Goal: Task Accomplishment & Management: Manage account settings

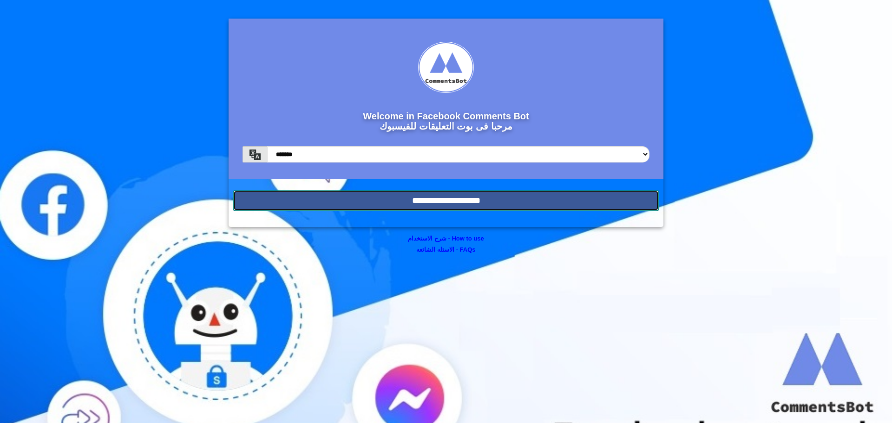
click at [478, 196] on input "**********" at bounding box center [446, 201] width 426 height 20
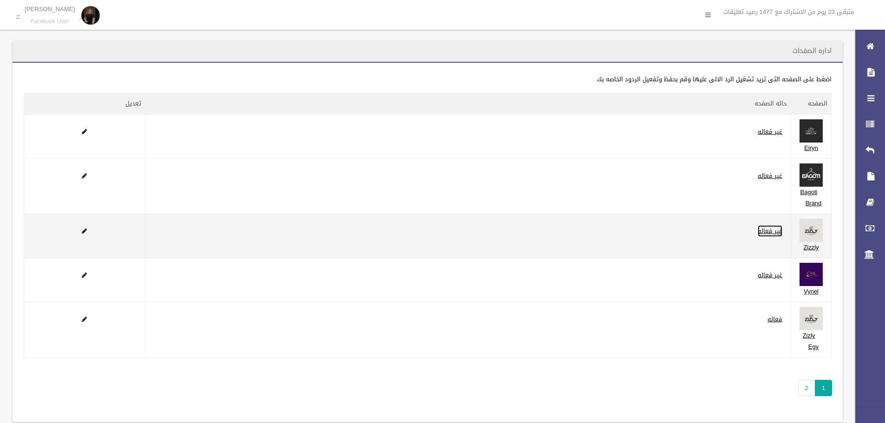
click at [765, 233] on link "غير فعاله" at bounding box center [770, 231] width 25 height 12
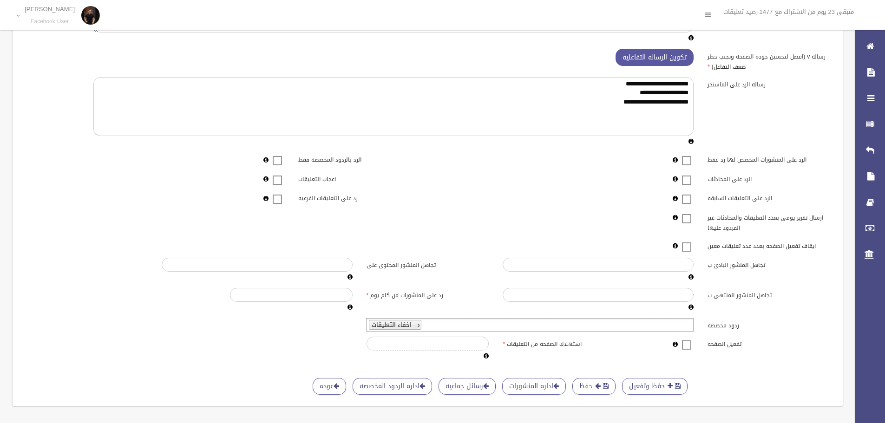
scroll to position [112, 0]
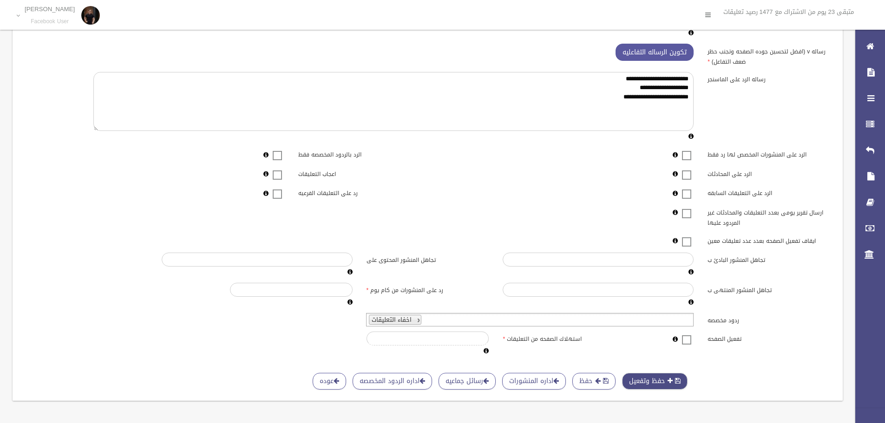
click at [639, 373] on button "حفظ وتفعيل" at bounding box center [655, 381] width 66 height 17
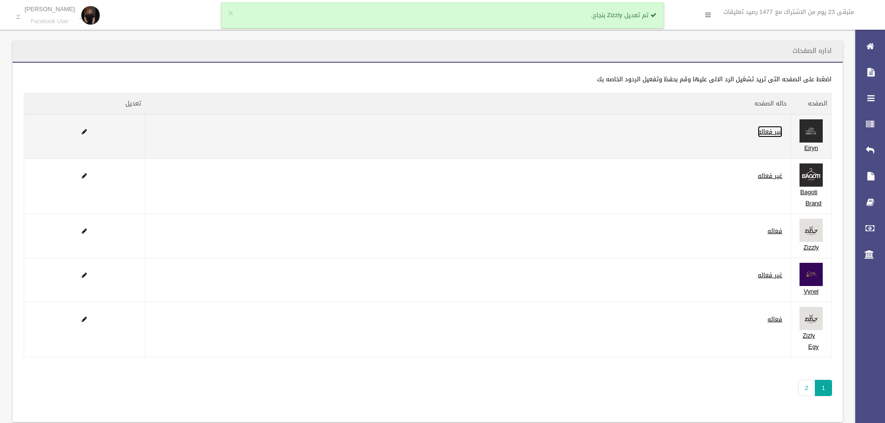
click at [769, 134] on link "غير فعاله" at bounding box center [770, 132] width 25 height 12
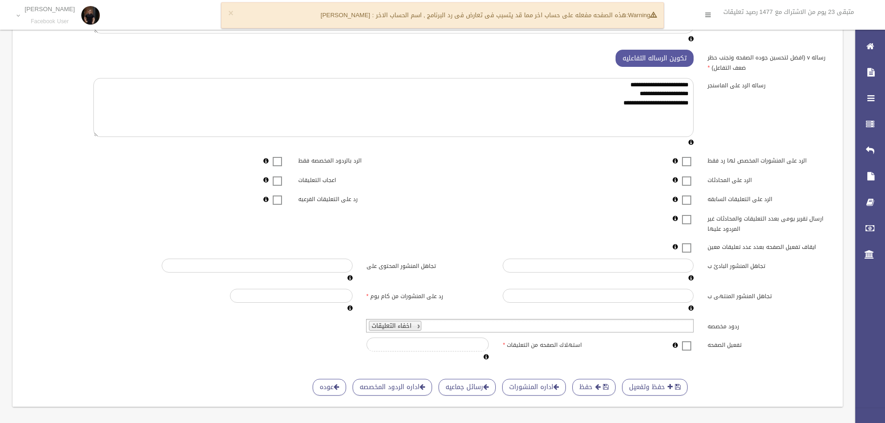
scroll to position [112, 0]
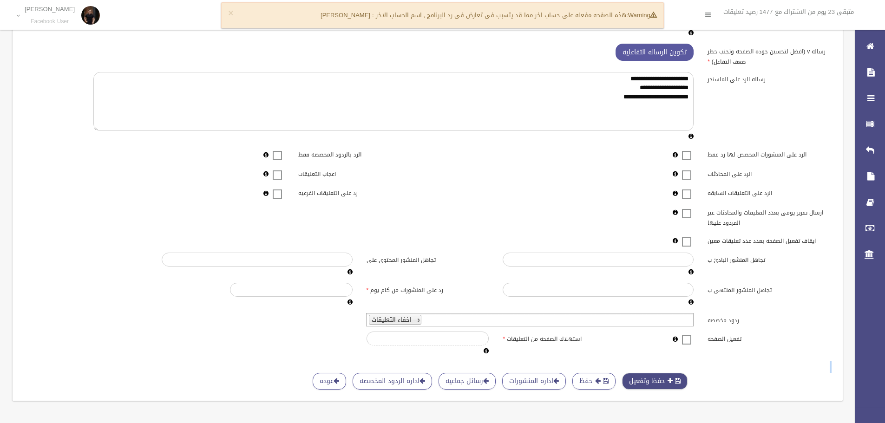
drag, startPoint x: 640, startPoint y: 365, endPoint x: 641, endPoint y: 373, distance: 7.5
click at [640, 368] on div "حفظ وتفعيل حفظ اداره المنشورات رسائل جماعيه اداره الردود المخصصه عوده" at bounding box center [428, 367] width 808 height 11
click at [641, 375] on button "حفظ وتفعيل" at bounding box center [655, 381] width 66 height 17
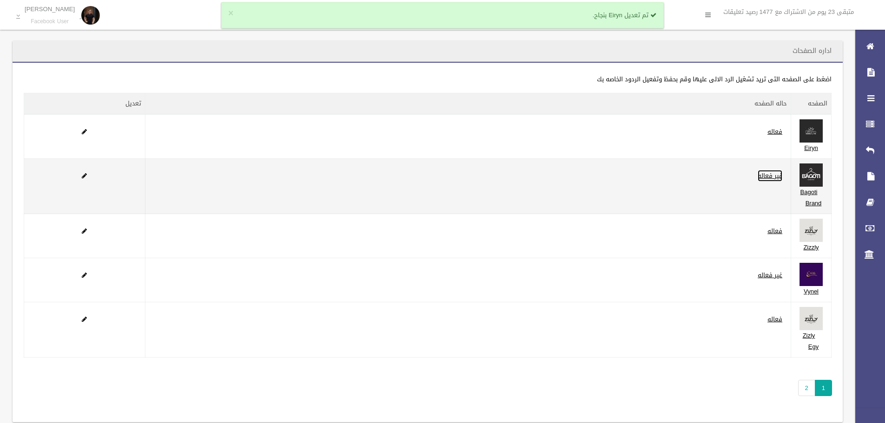
click at [763, 179] on link "غير فعاله" at bounding box center [770, 176] width 25 height 12
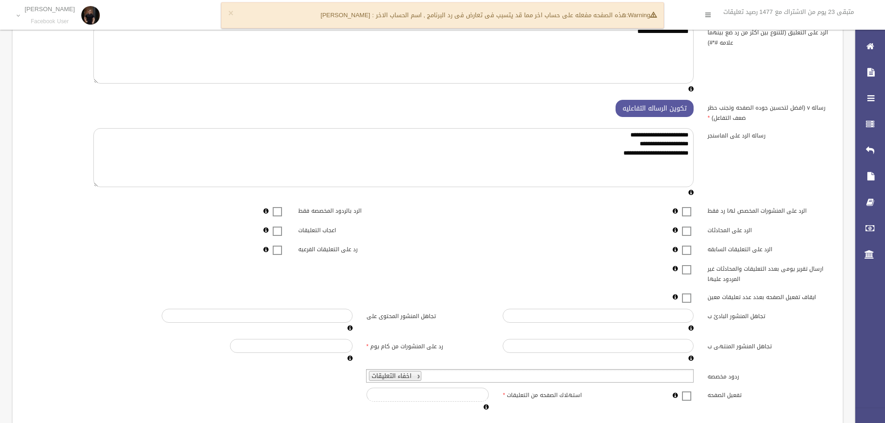
scroll to position [93, 0]
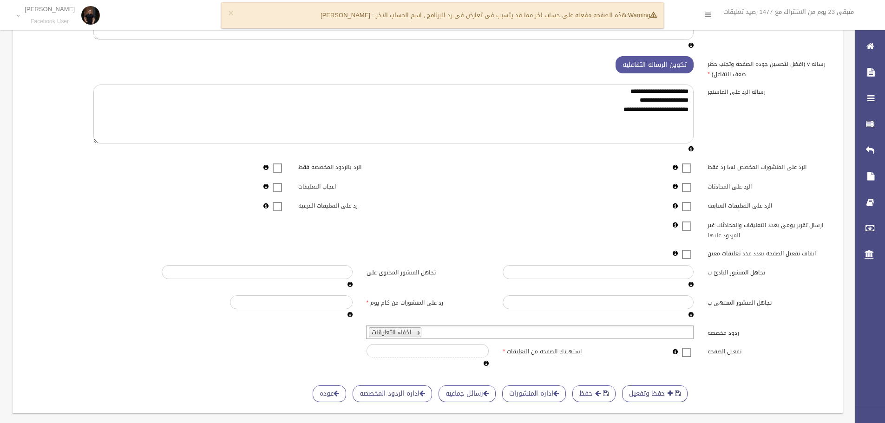
click at [459, 323] on div "**********" at bounding box center [428, 175] width 808 height 389
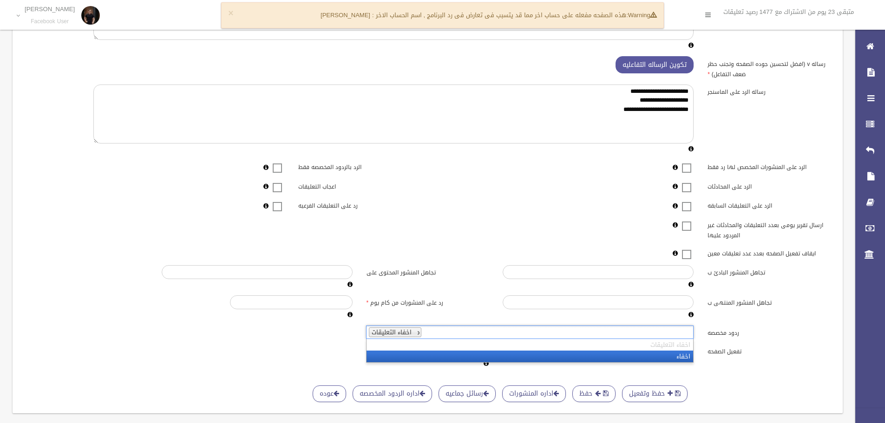
click at [456, 333] on ul "اخفاء التعليقات" at bounding box center [530, 332] width 328 height 13
click at [456, 350] on li "اخفاء التعليقات" at bounding box center [530, 345] width 327 height 12
click at [457, 354] on li "اخفاء" at bounding box center [530, 357] width 327 height 12
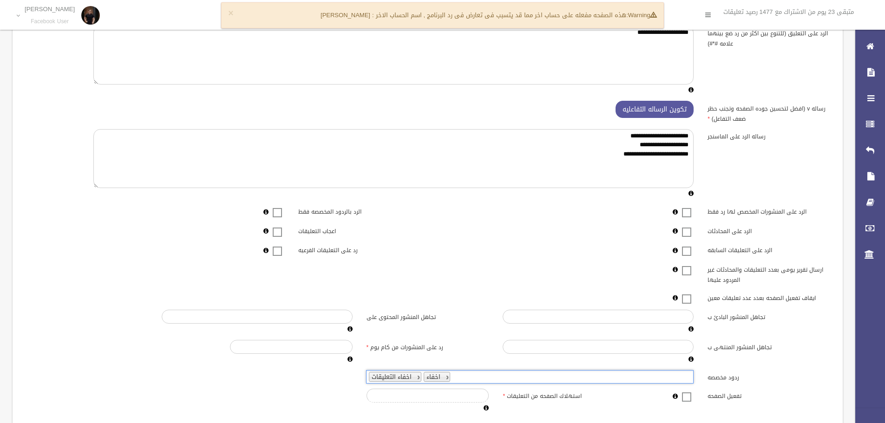
scroll to position [112, 0]
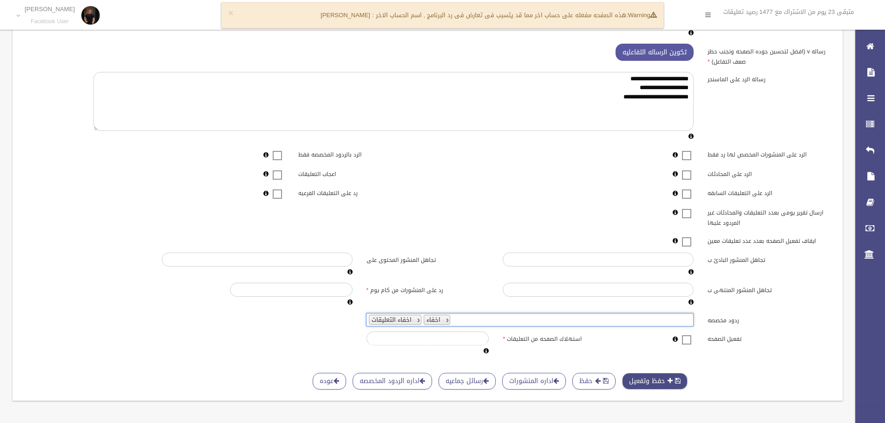
click at [666, 373] on button "حفظ وتفعيل" at bounding box center [655, 381] width 66 height 17
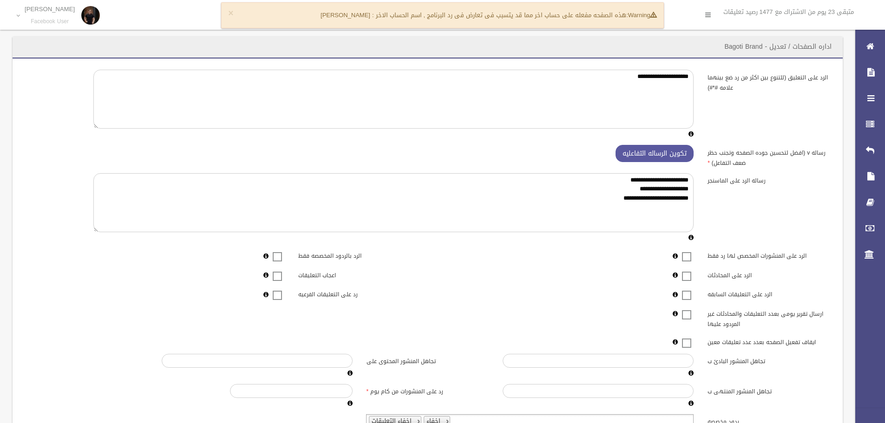
scroll to position [0, 0]
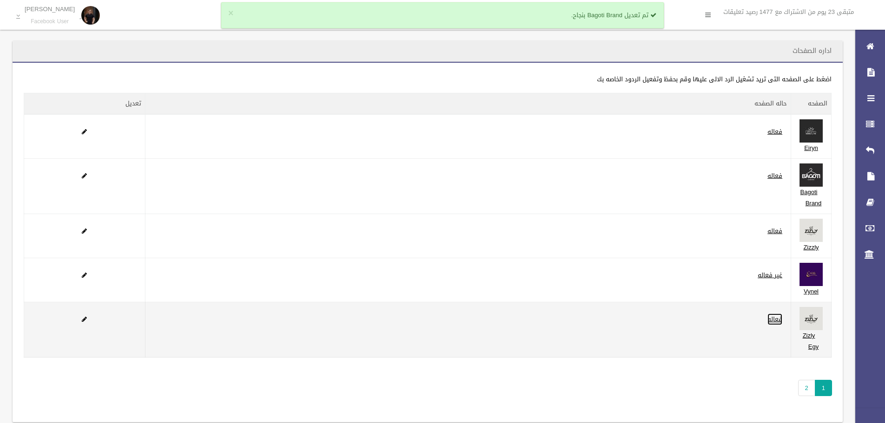
click at [772, 323] on link "فعاله" at bounding box center [775, 320] width 15 height 12
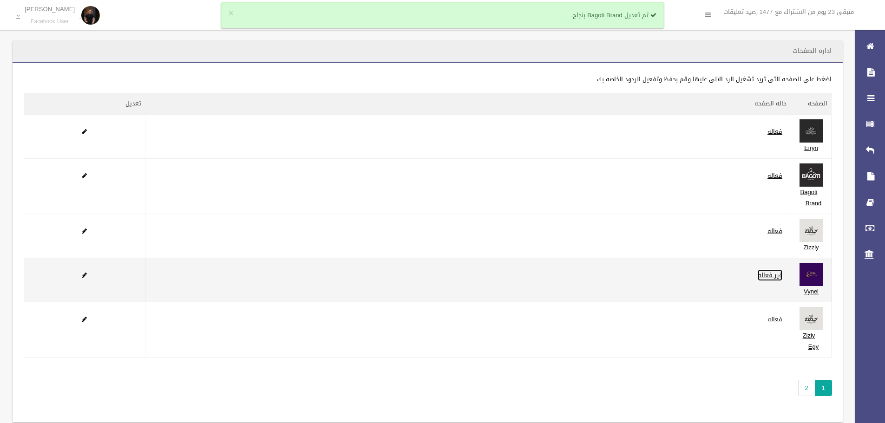
click at [767, 275] on link "غير فعاله" at bounding box center [770, 276] width 25 height 12
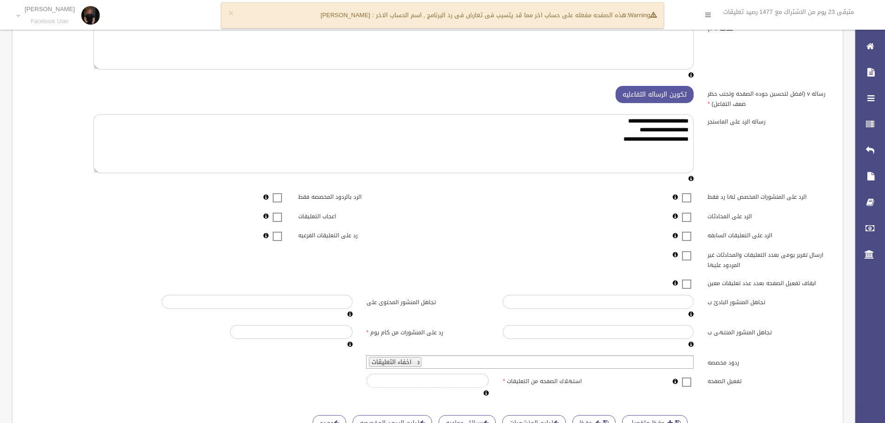
scroll to position [112, 0]
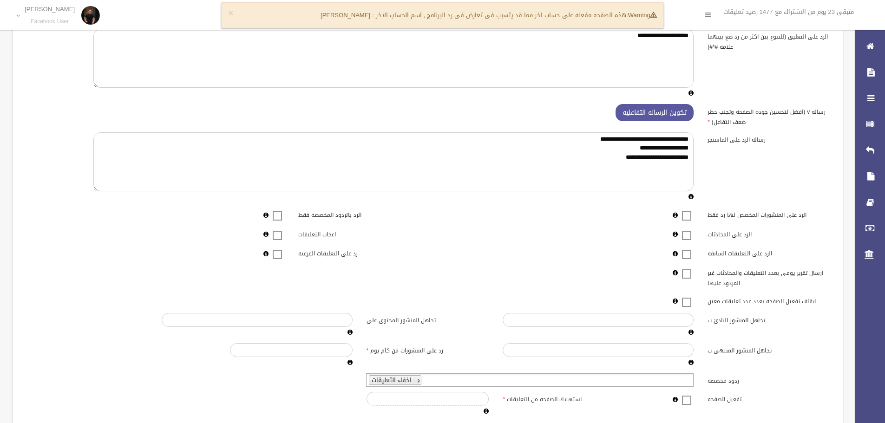
scroll to position [112, 0]
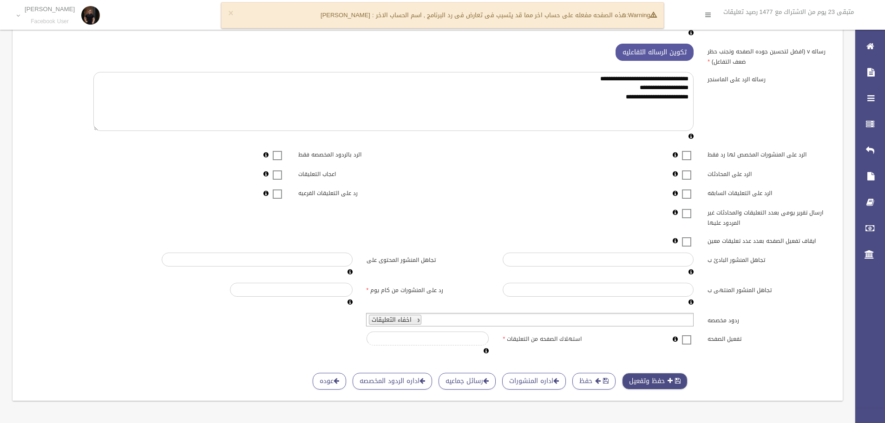
click at [653, 373] on button "حفظ وتفعيل" at bounding box center [655, 381] width 66 height 17
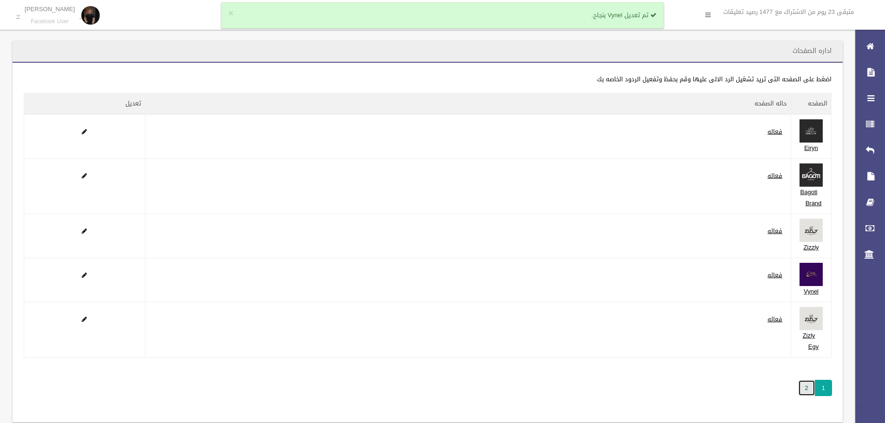
click at [809, 386] on link "2" at bounding box center [806, 388] width 17 height 16
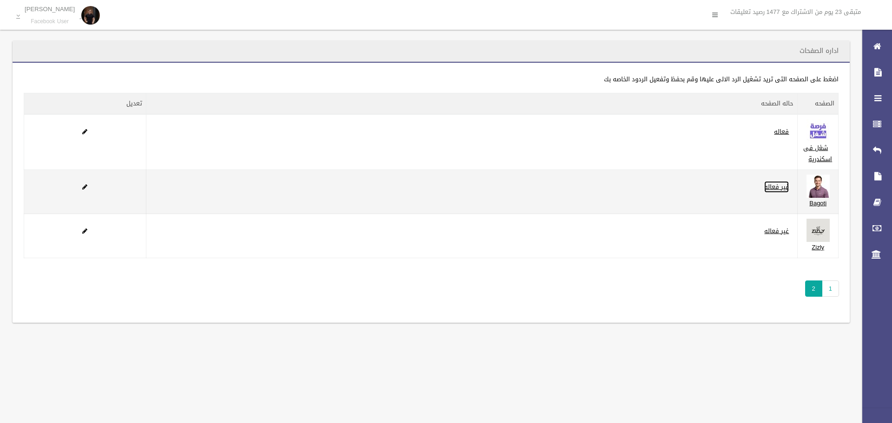
click at [783, 182] on link "غير فعاله" at bounding box center [777, 187] width 25 height 12
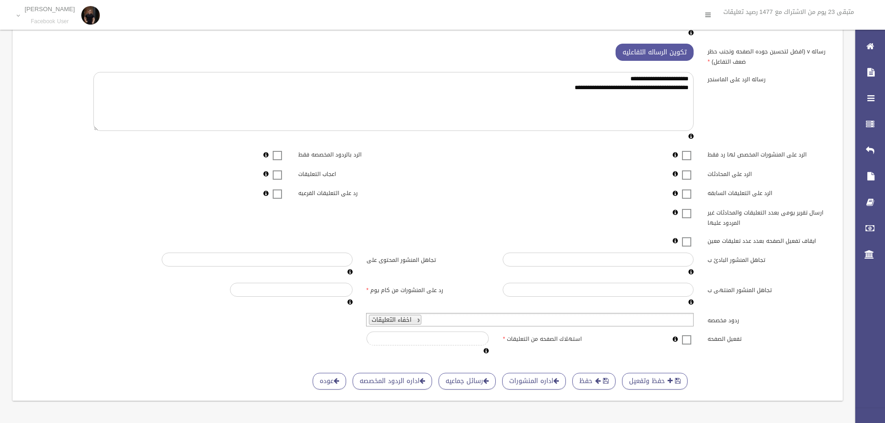
scroll to position [112, 0]
click at [638, 378] on button "حفظ وتفعيل" at bounding box center [655, 381] width 66 height 17
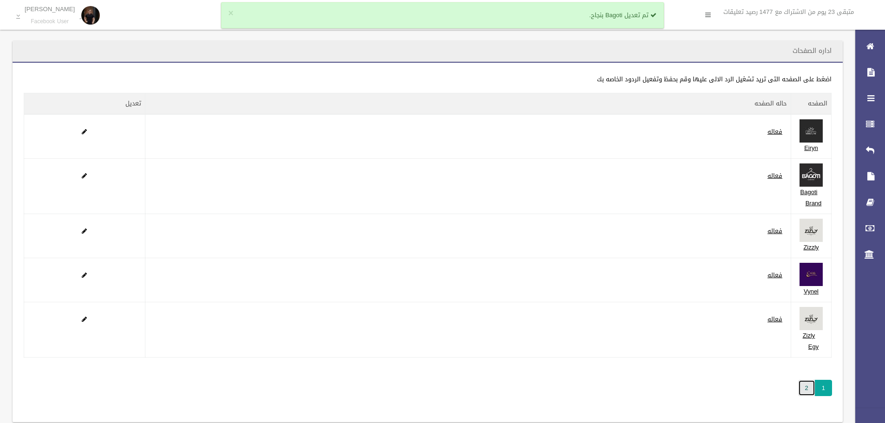
click at [802, 389] on link "2" at bounding box center [806, 388] width 17 height 16
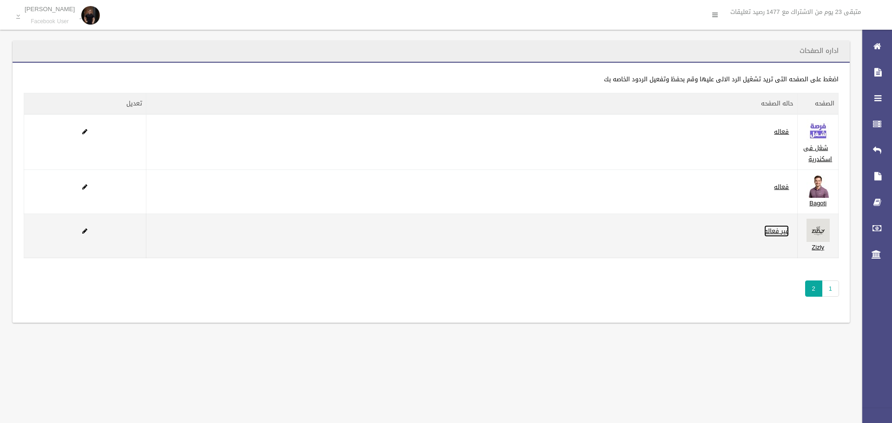
click at [774, 228] on link "غير فعاله" at bounding box center [777, 231] width 25 height 12
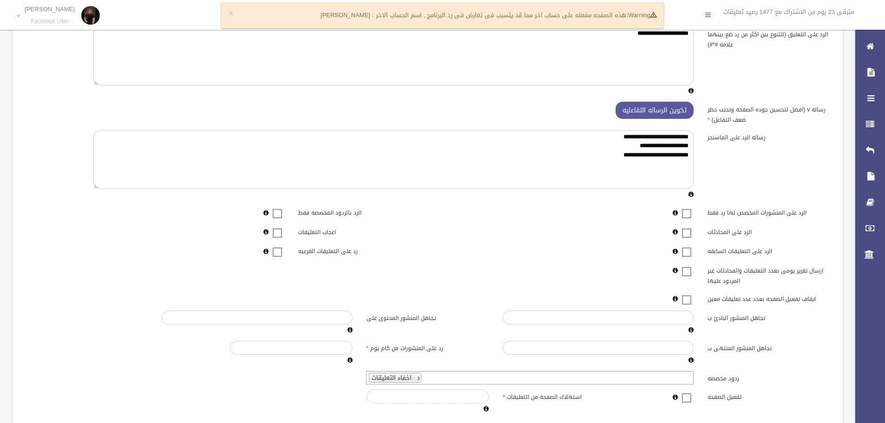
scroll to position [112, 0]
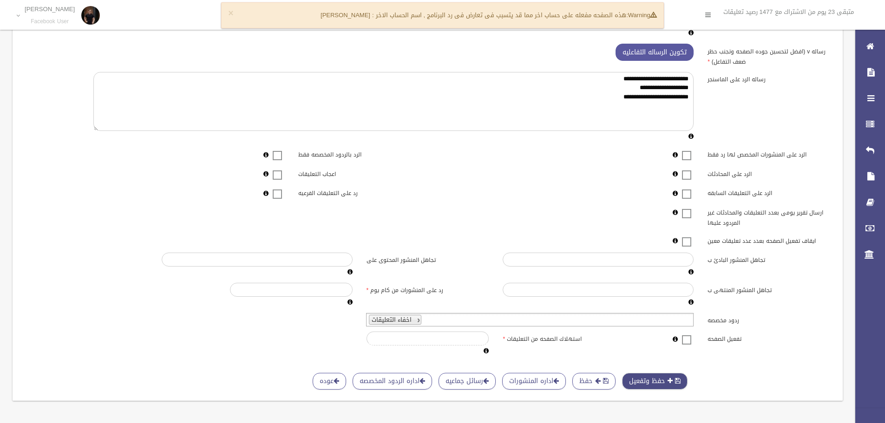
click at [670, 379] on button "حفظ وتفعيل" at bounding box center [655, 381] width 66 height 17
